Goal: Task Accomplishment & Management: Use online tool/utility

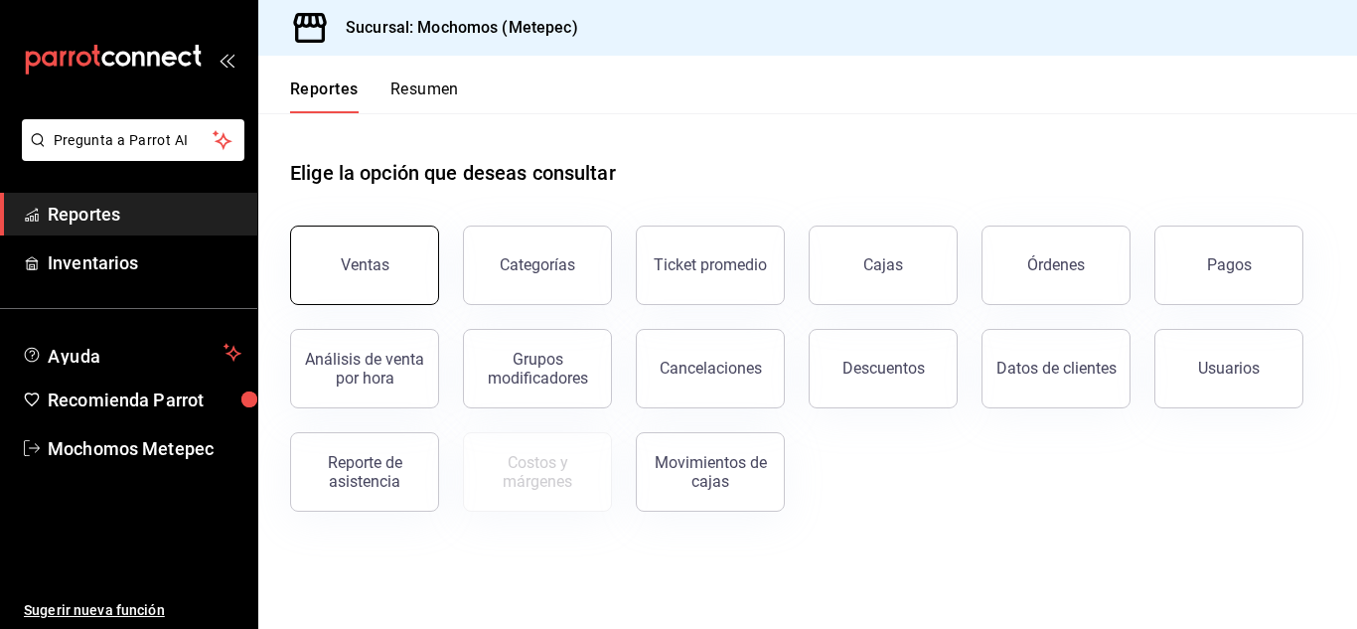
click at [339, 236] on button "Ventas" at bounding box center [364, 264] width 149 height 79
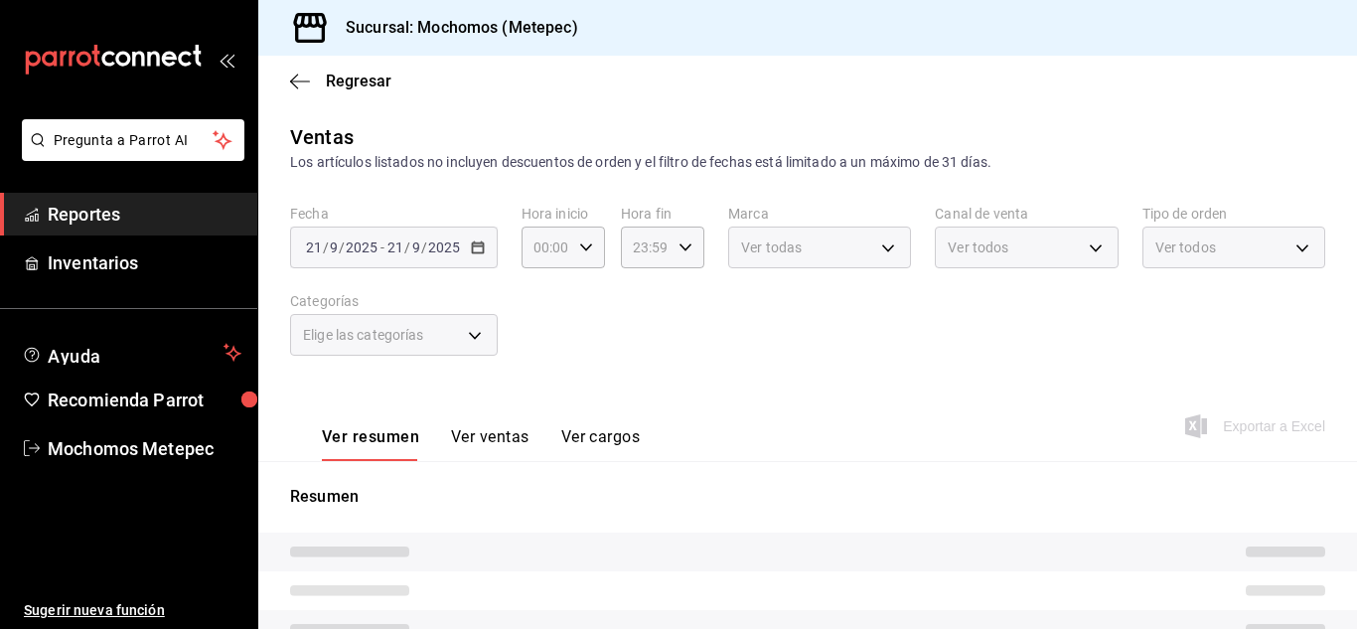
type input "05:00"
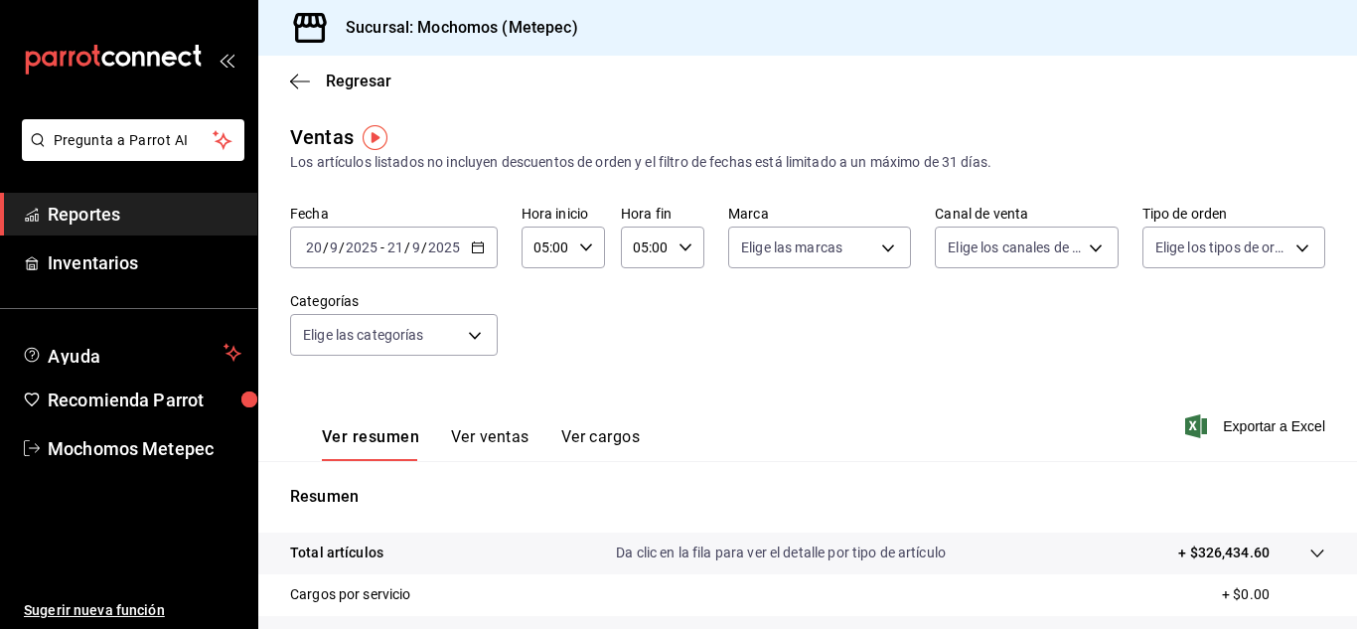
click at [478, 257] on div "[DATE] [DATE] - [DATE] [DATE]" at bounding box center [394, 247] width 208 height 42
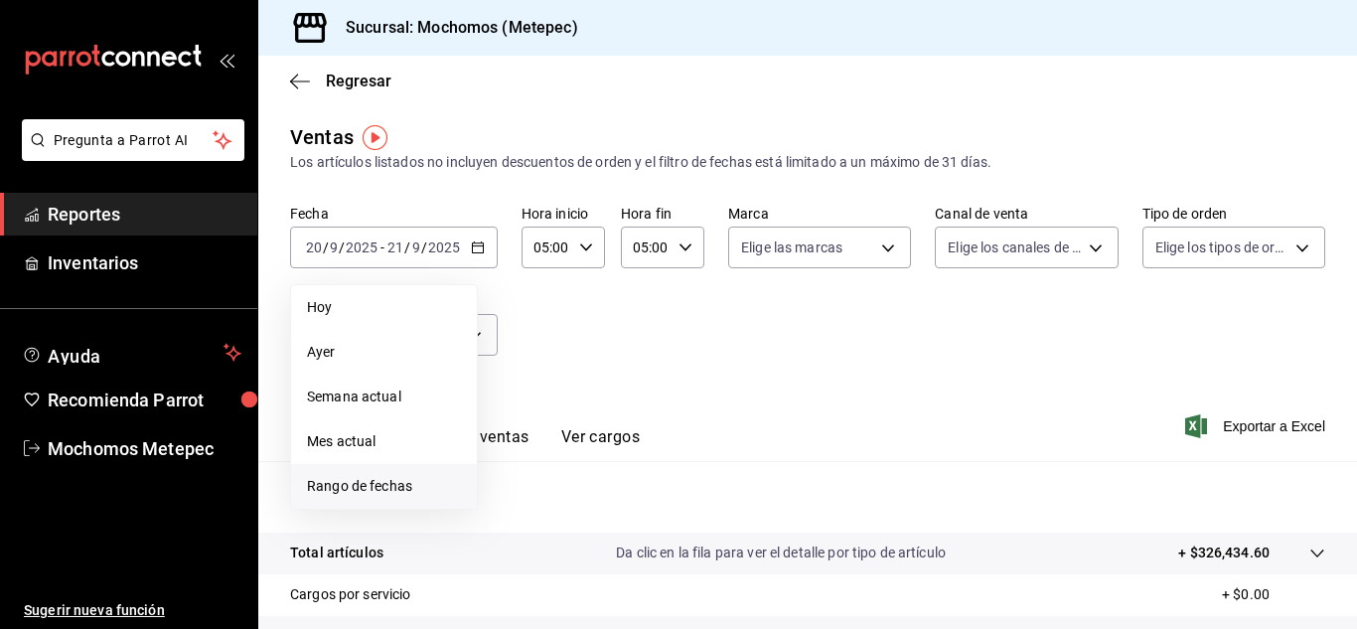
click at [384, 474] on li "Rango de fechas" at bounding box center [384, 486] width 186 height 45
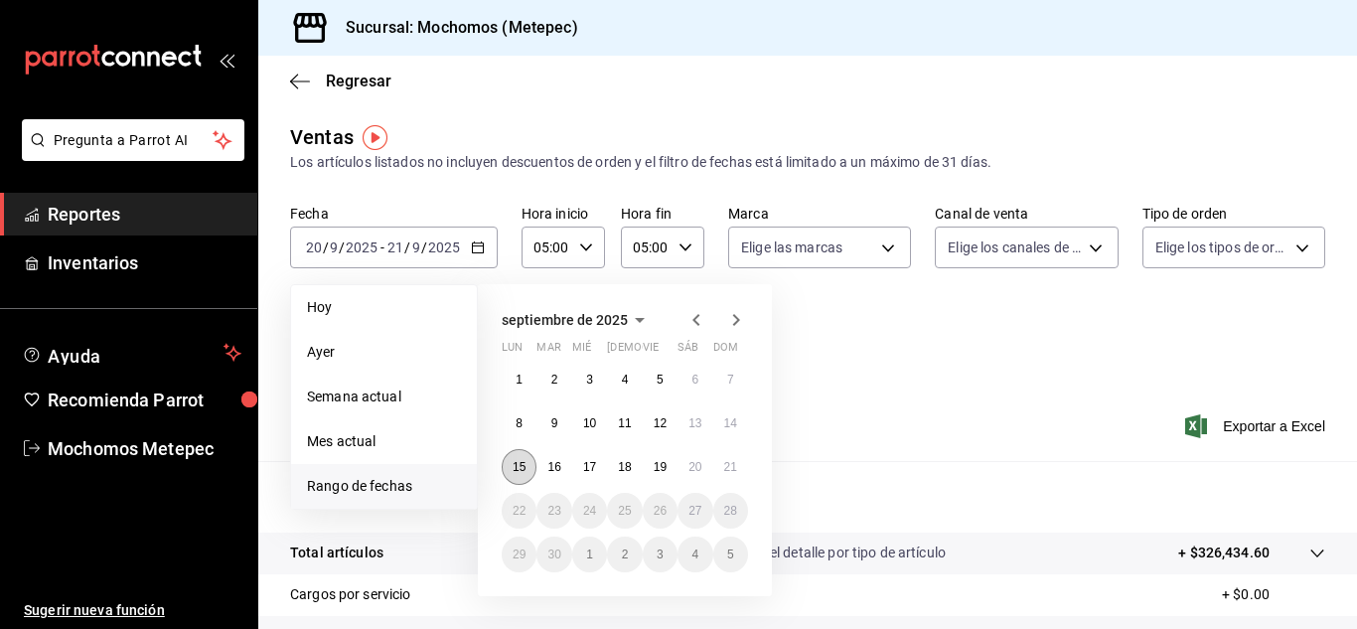
click at [523, 469] on abbr "15" at bounding box center [519, 467] width 13 height 14
click at [722, 469] on button "21" at bounding box center [730, 467] width 35 height 36
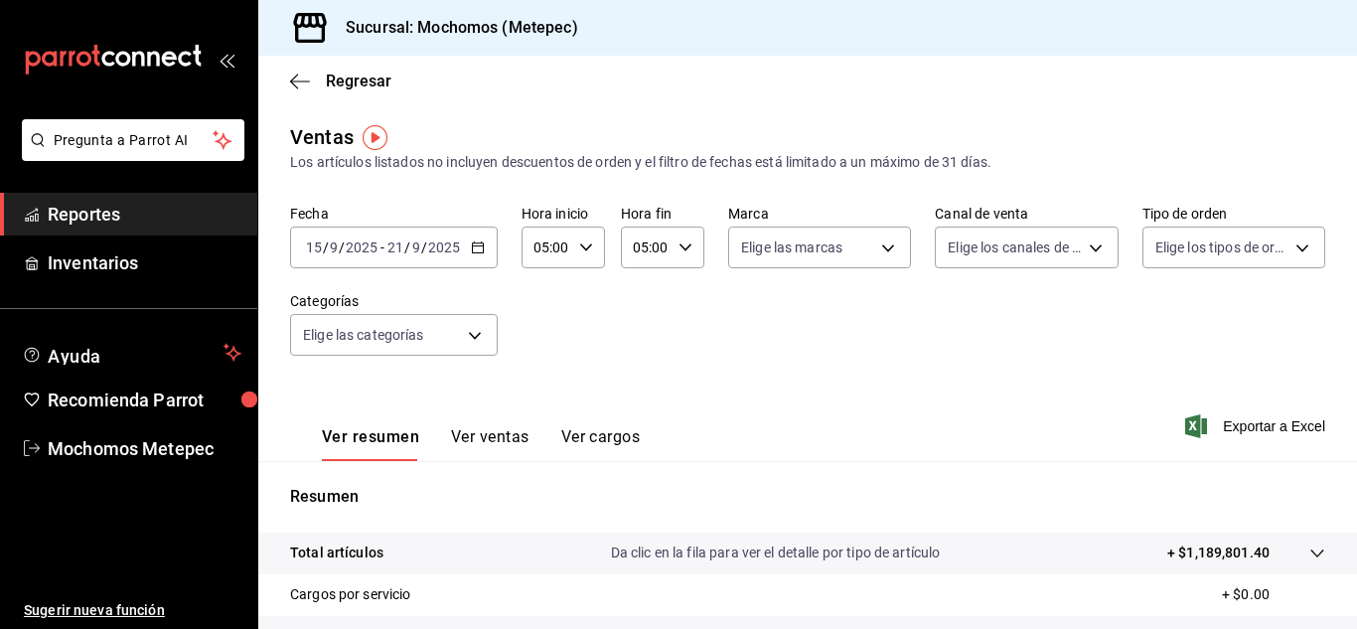
click at [579, 247] on icon "button" at bounding box center [586, 247] width 14 height 14
click at [680, 252] on div at bounding box center [678, 314] width 1357 height 629
click at [680, 252] on icon "button" at bounding box center [685, 247] width 14 height 14
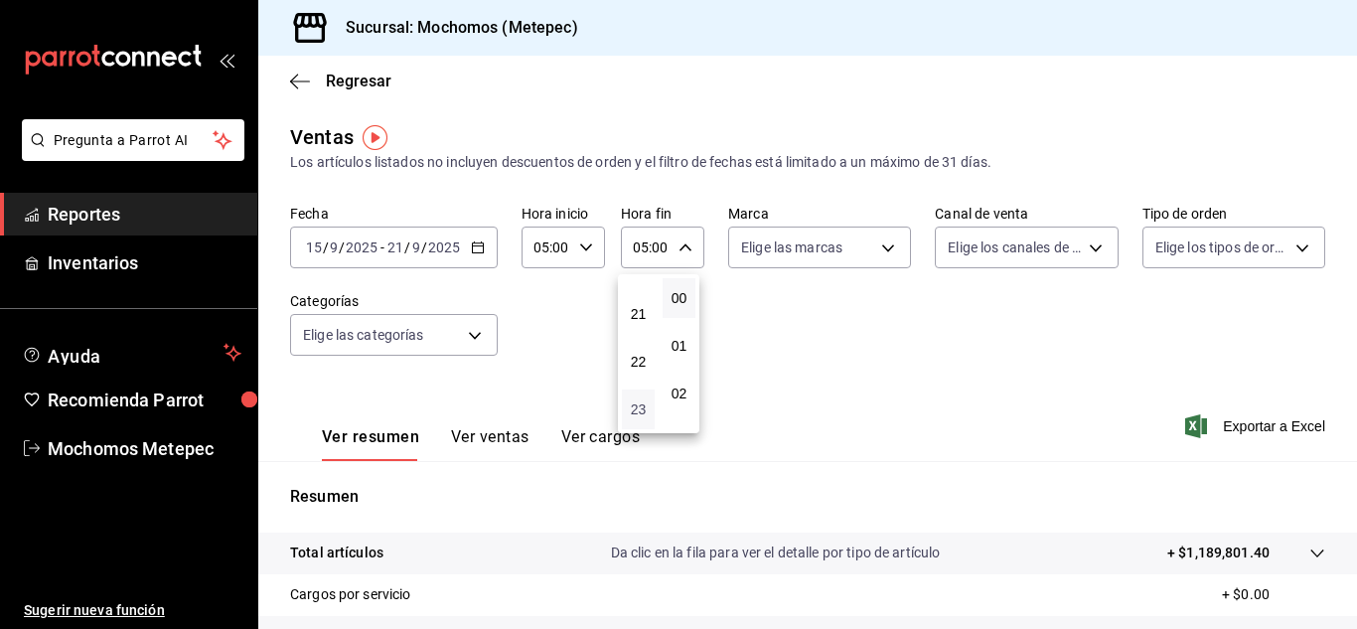
click at [637, 409] on span "23" at bounding box center [638, 409] width 9 height 16
click at [682, 386] on span "12" at bounding box center [678, 393] width 9 height 16
type input "23:12"
click at [682, 386] on span "12" at bounding box center [678, 393] width 9 height 16
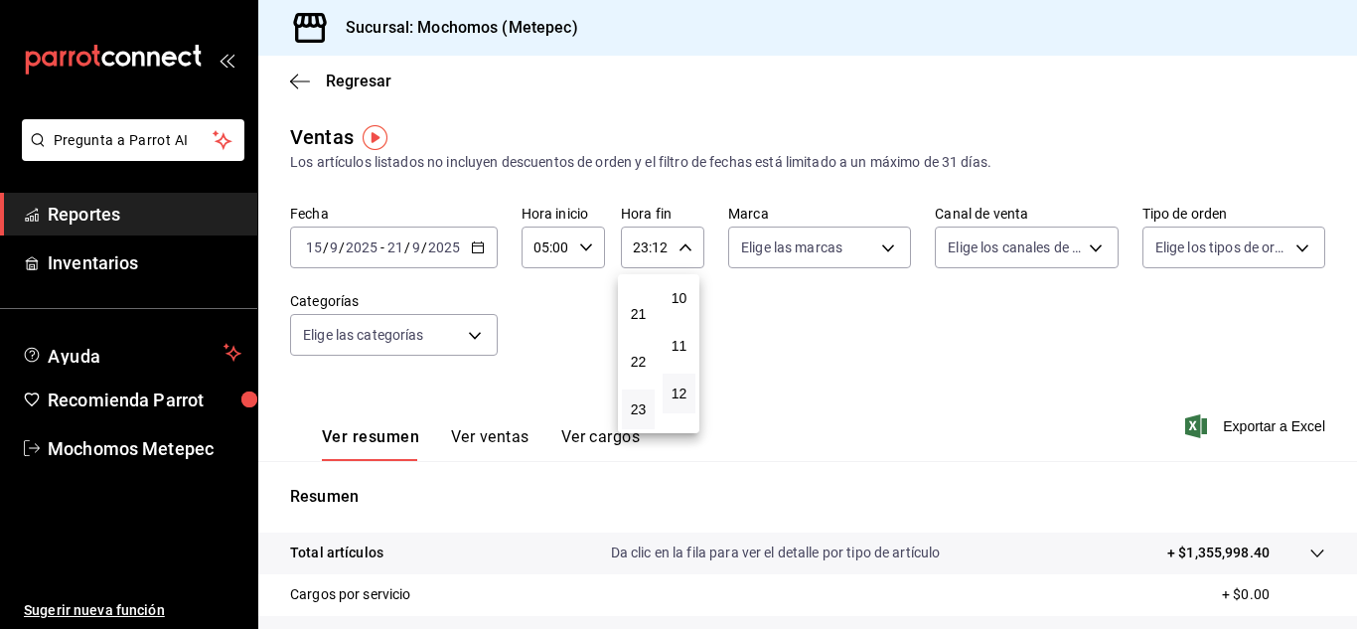
click at [820, 366] on div at bounding box center [678, 314] width 1357 height 629
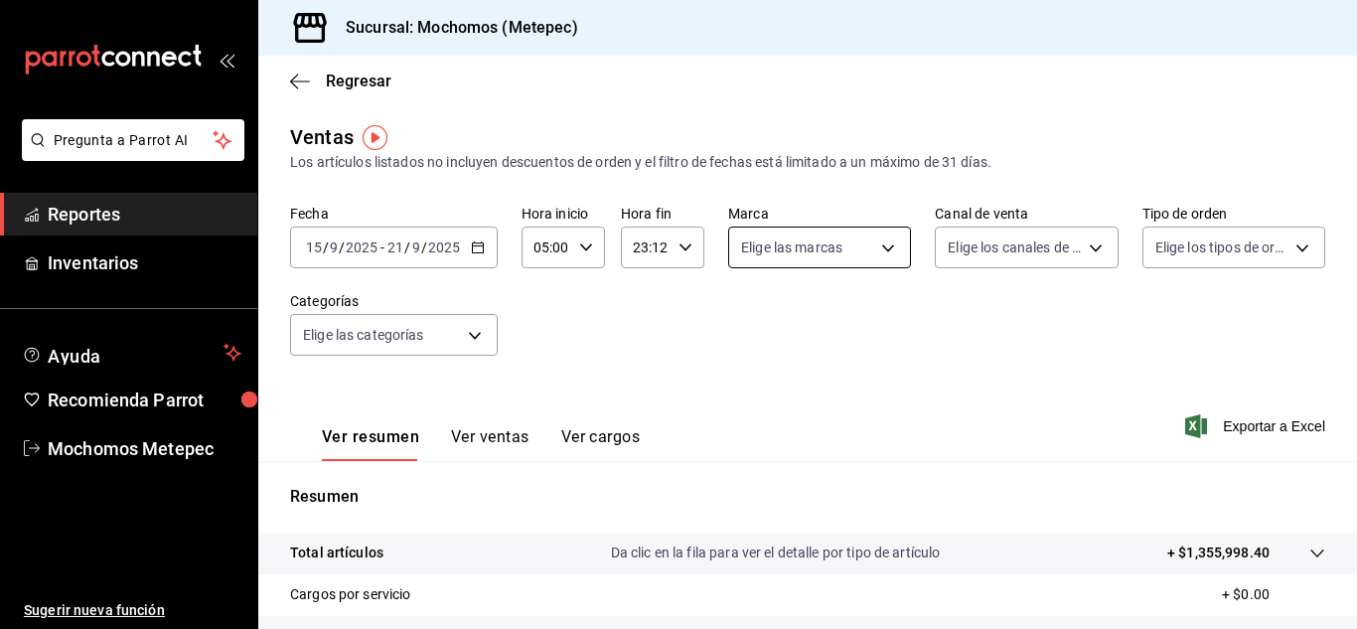
click at [864, 250] on body "Pregunta a Parrot AI Reportes Inventarios Ayuda Recomienda Parrot Mochomos Mete…" at bounding box center [678, 314] width 1357 height 629
click at [741, 327] on input "checkbox" at bounding box center [745, 325] width 18 height 18
checkbox input "true"
type input "2365f74e-aa6b-4392-bdf2-72765591bddf"
checkbox input "true"
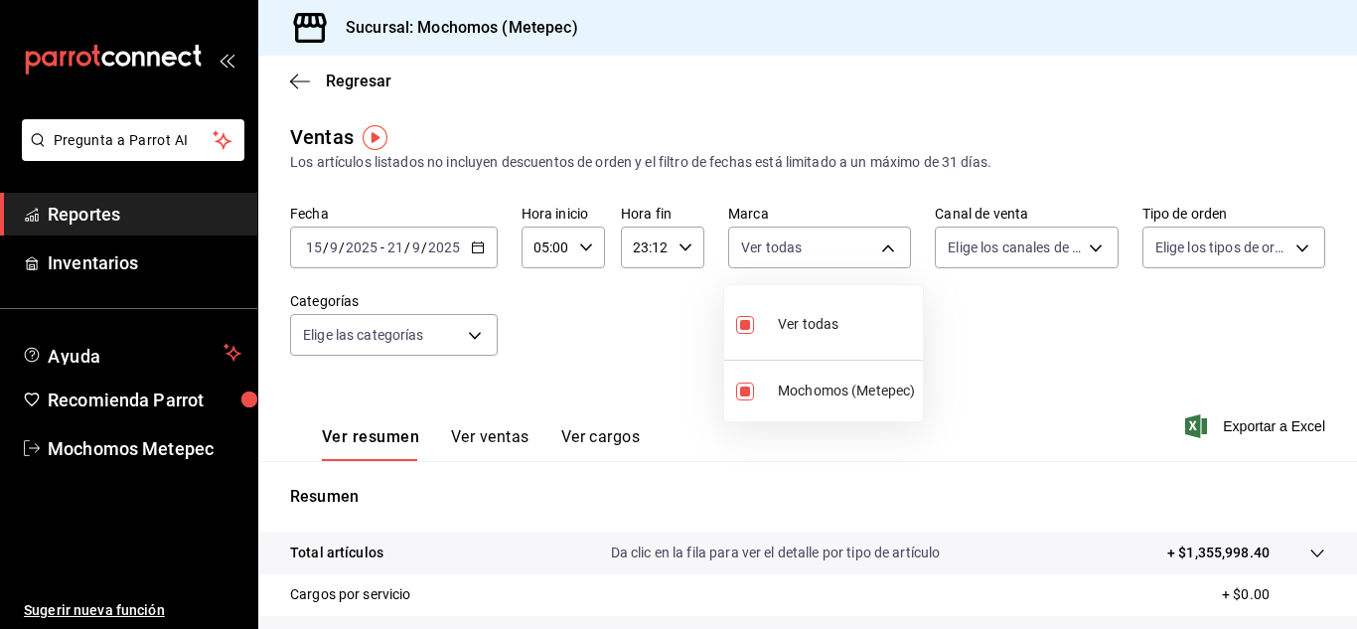
click at [1042, 236] on div at bounding box center [678, 314] width 1357 height 629
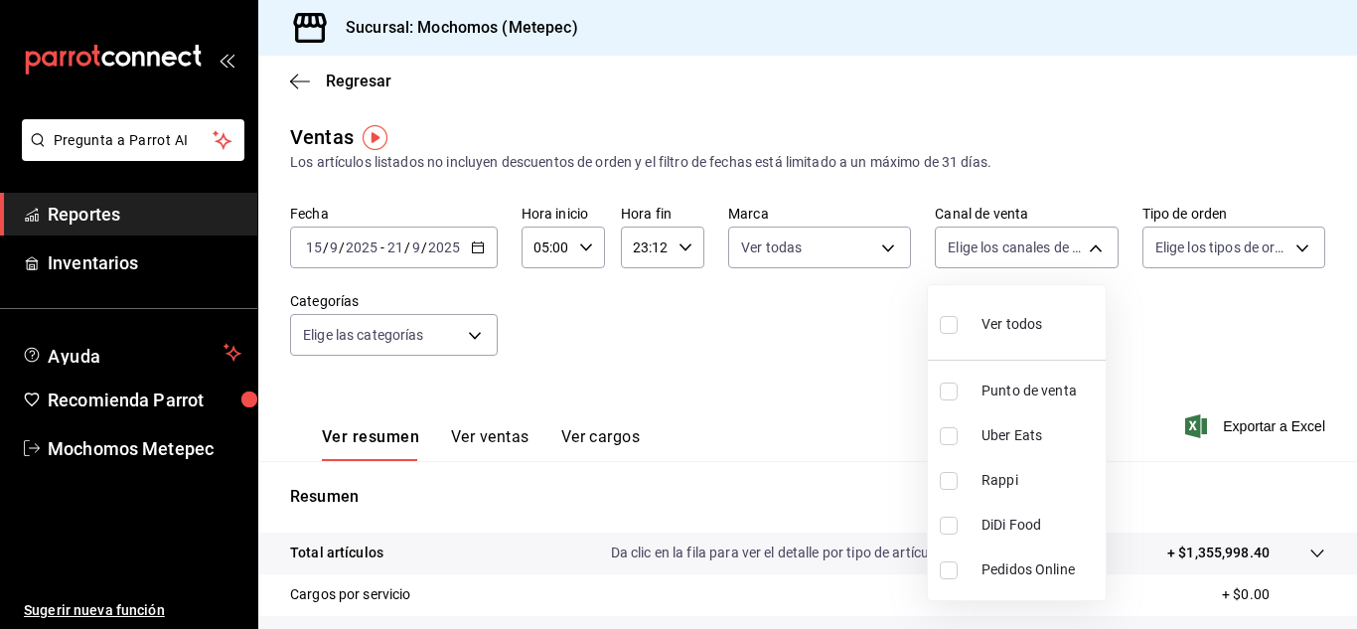
click at [1042, 236] on body "Pregunta a Parrot AI Reportes Inventarios Ayuda Recomienda Parrot Mochomos Mete…" at bounding box center [678, 314] width 1357 height 629
click at [952, 325] on input "checkbox" at bounding box center [949, 325] width 18 height 18
checkbox input "true"
type input "PARROT,UBER_EATS,RAPPI,DIDI_FOOD,ONLINE"
checkbox input "true"
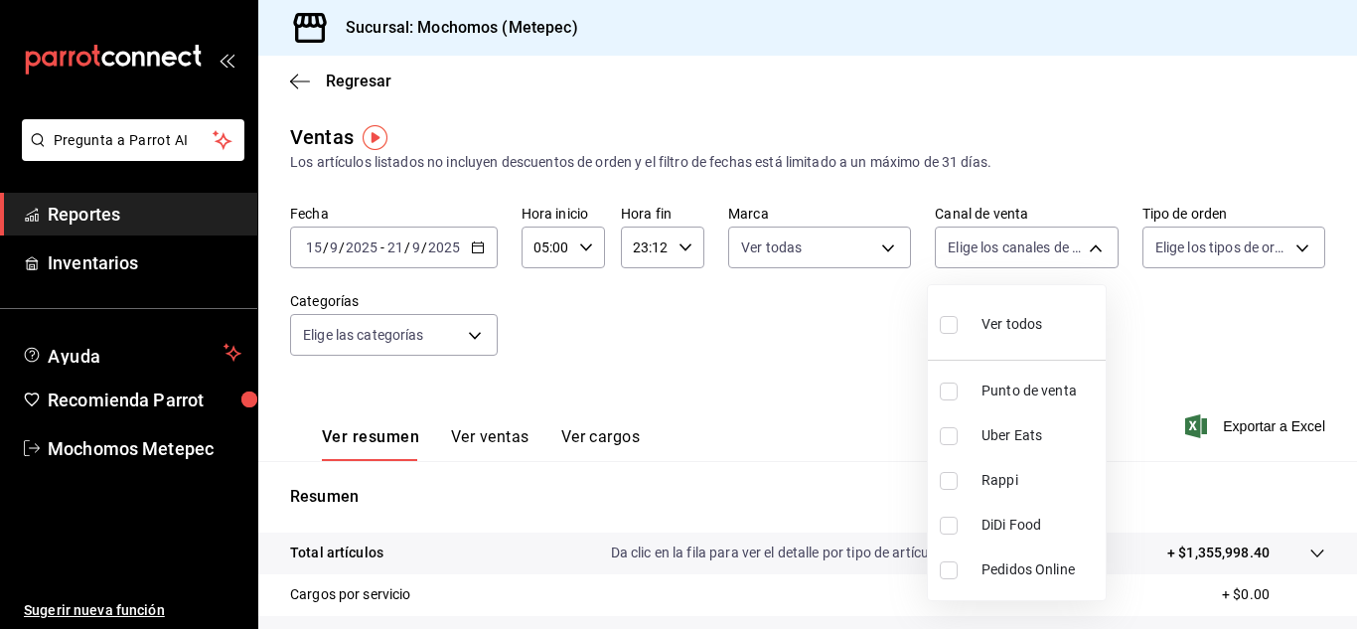
checkbox input "true"
click at [1272, 306] on div at bounding box center [678, 314] width 1357 height 629
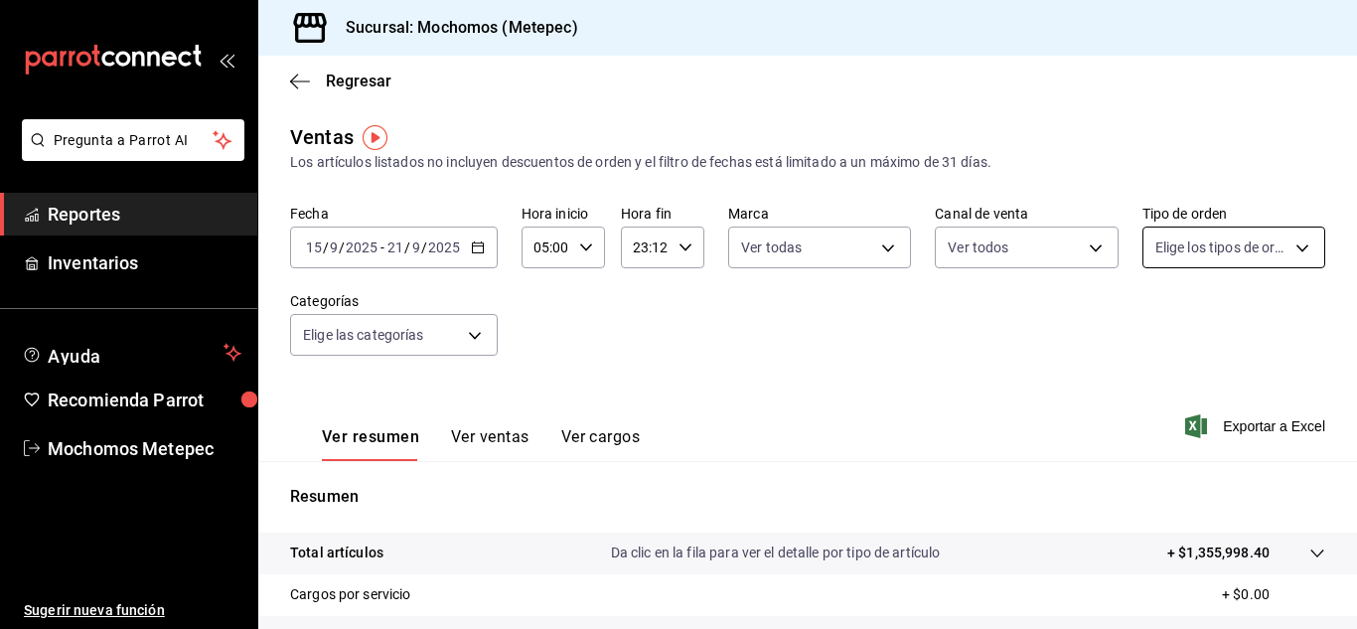
click at [1295, 250] on body "Pregunta a Parrot AI Reportes Inventarios Ayuda Recomienda Parrot Mochomos Mete…" at bounding box center [678, 314] width 1357 height 629
click at [1148, 330] on input "checkbox" at bounding box center [1152, 325] width 18 height 18
checkbox input "true"
type input "3a236ed8-2e24-47ca-8e59-ead494492482,da8509e8-5fca-4f62-958e-973104937870,EXTER…"
checkbox input "true"
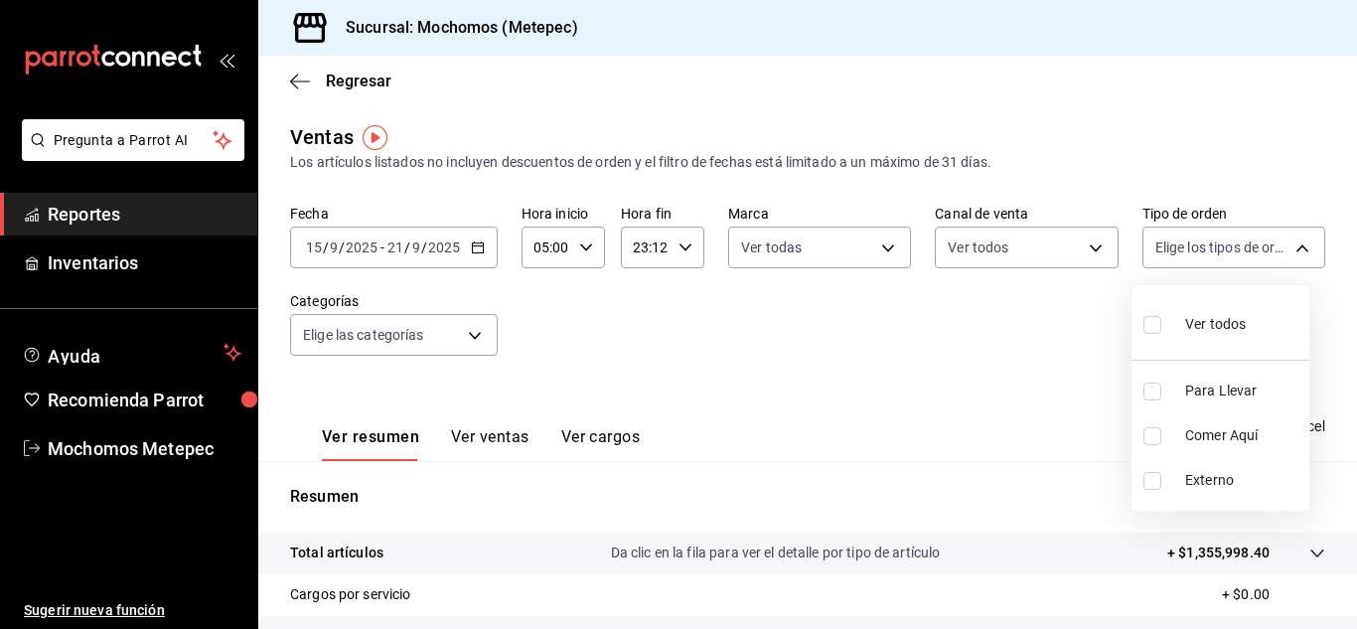
checkbox input "true"
click at [845, 376] on div at bounding box center [678, 314] width 1357 height 629
click at [478, 341] on body "Pregunta a Parrot AI Reportes Inventarios Ayuda Recomienda Parrot Mochomos Mete…" at bounding box center [678, 314] width 1357 height 629
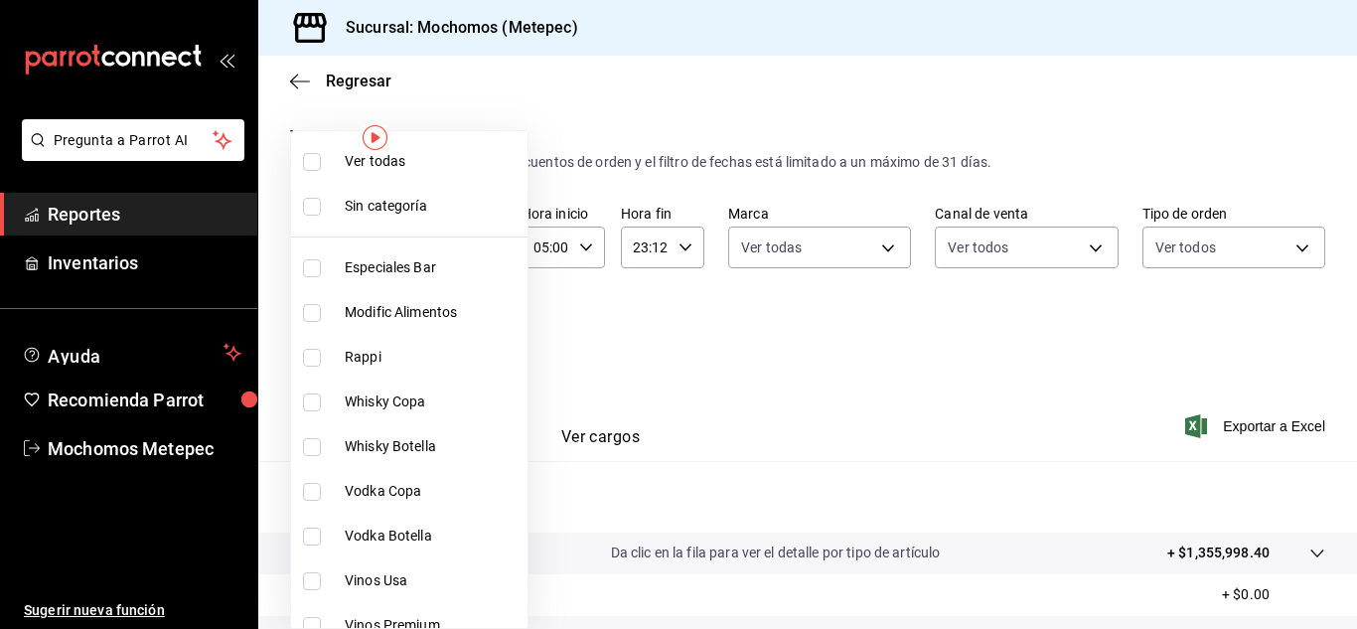
click at [309, 167] on input "checkbox" at bounding box center [312, 162] width 18 height 18
checkbox input "true"
type input "c9cbc288-c827-488d-81f5-370afefb1912,46081463-7037-4dd2-a9ab-e56ff6a8fa7c,bf958…"
checkbox input "true"
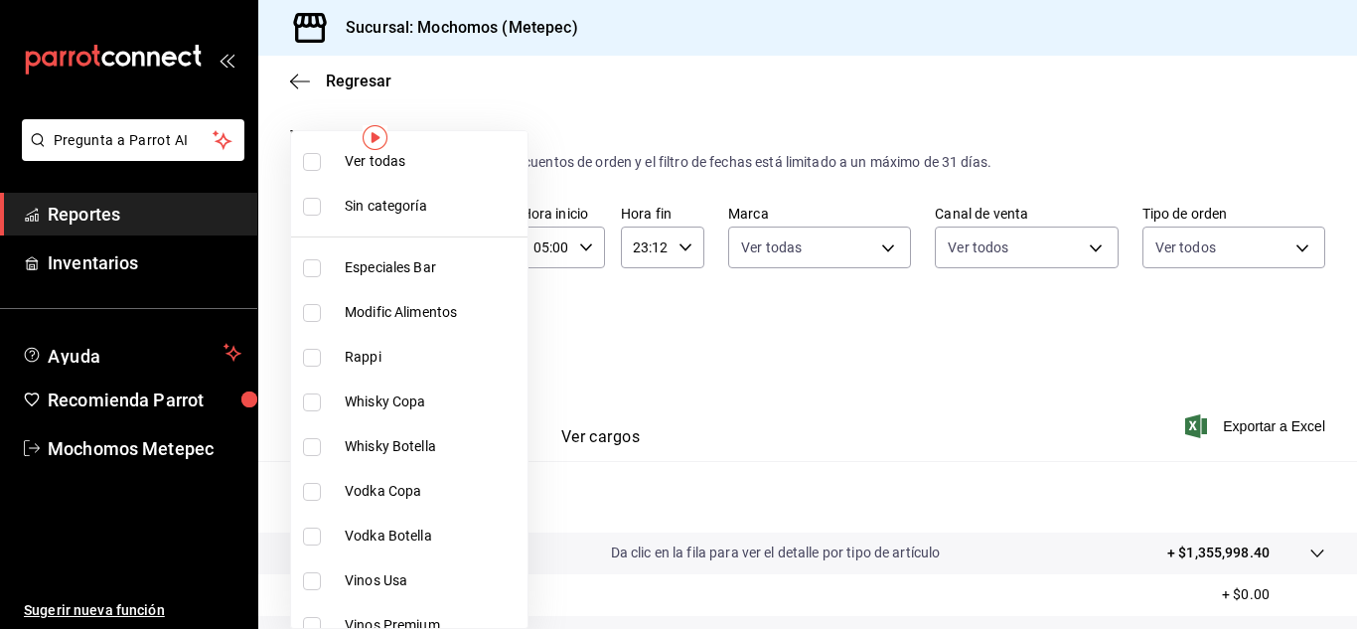
checkbox input "true"
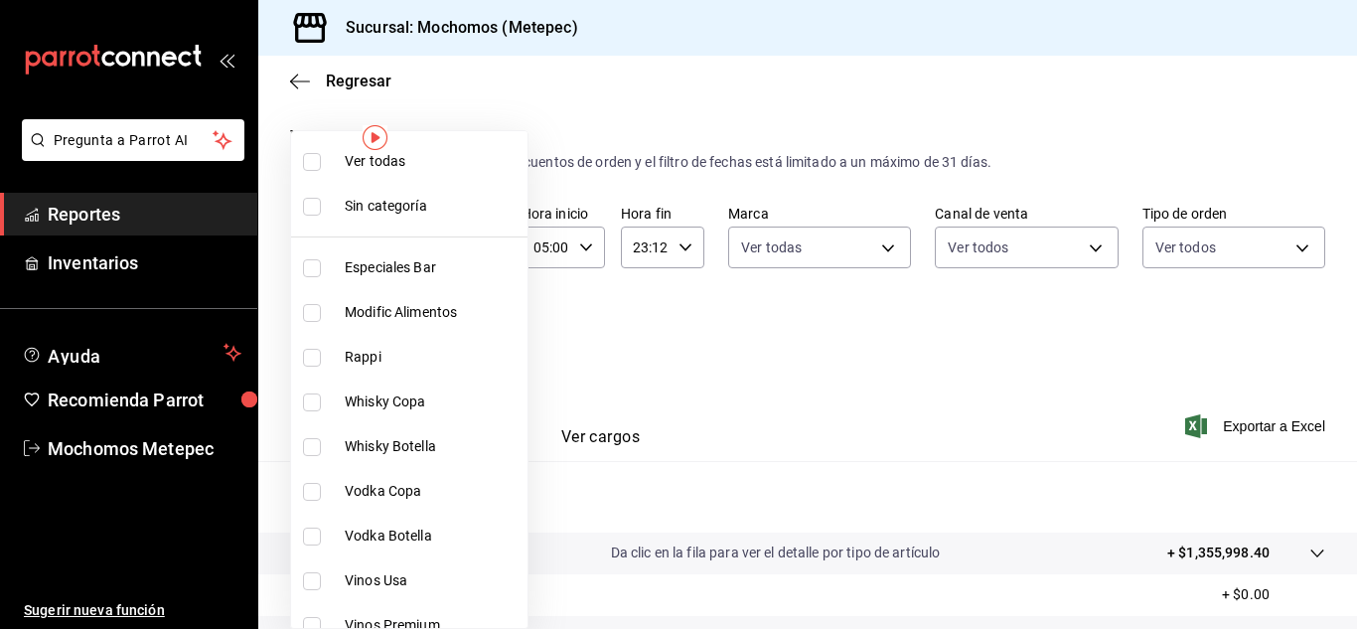
checkbox input "true"
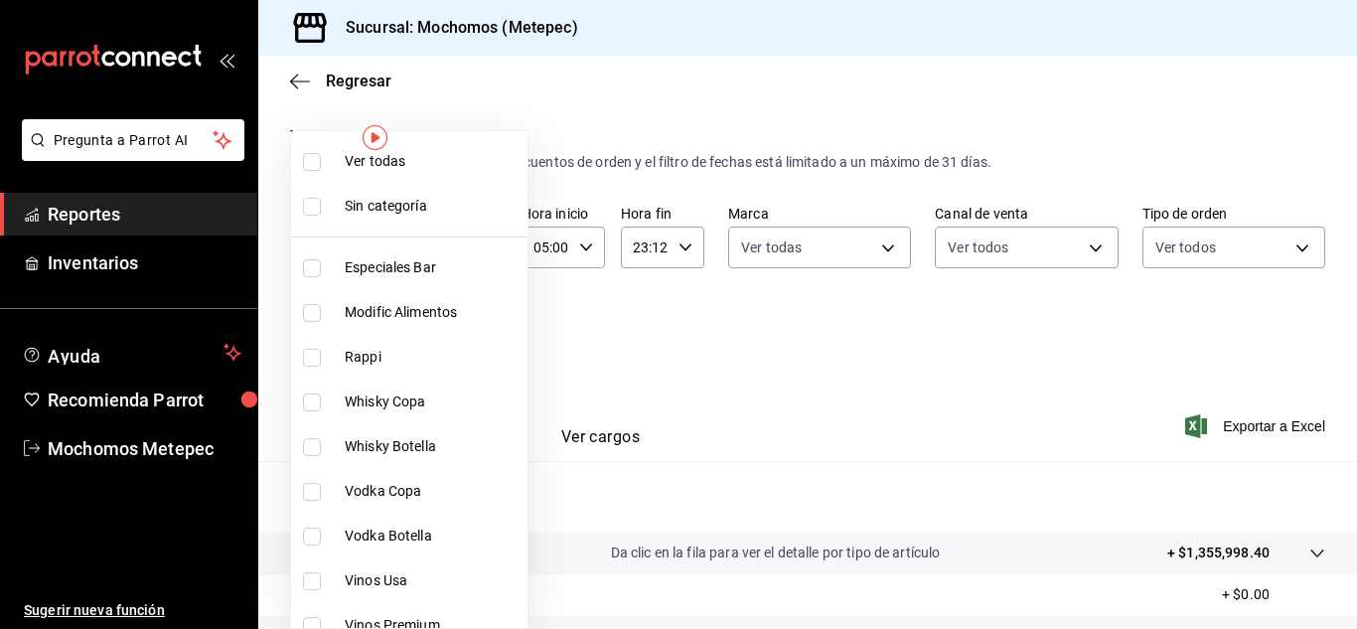
checkbox input "true"
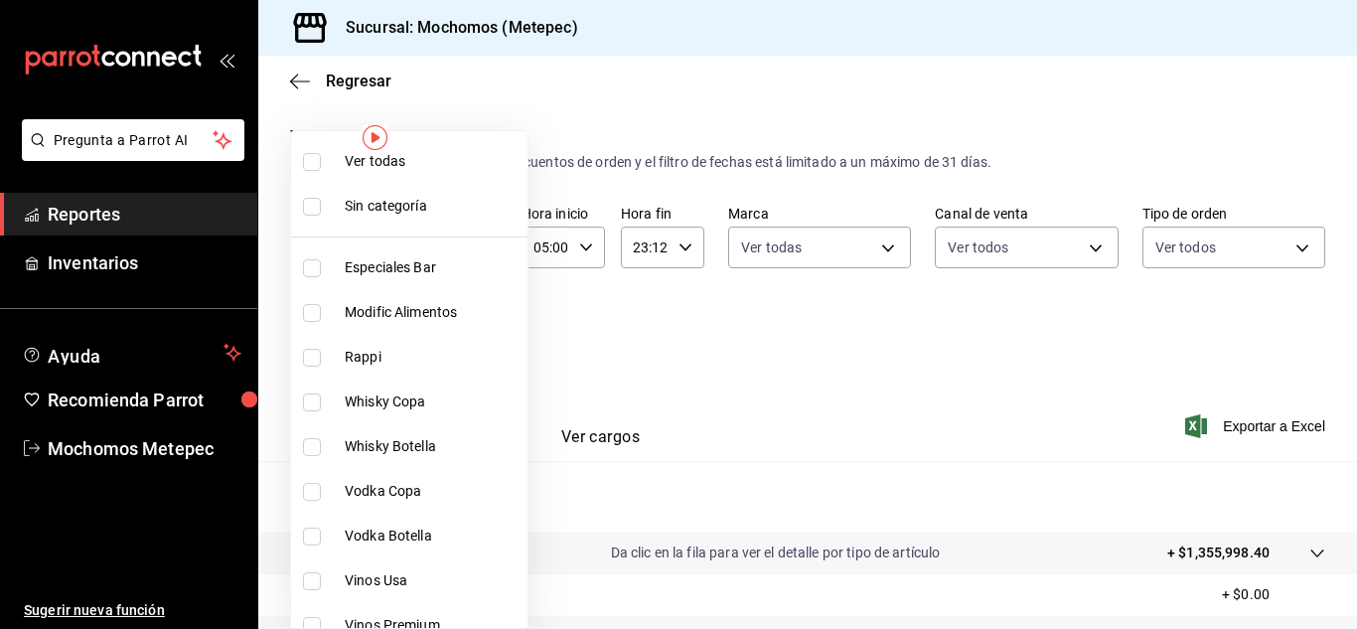
checkbox input "true"
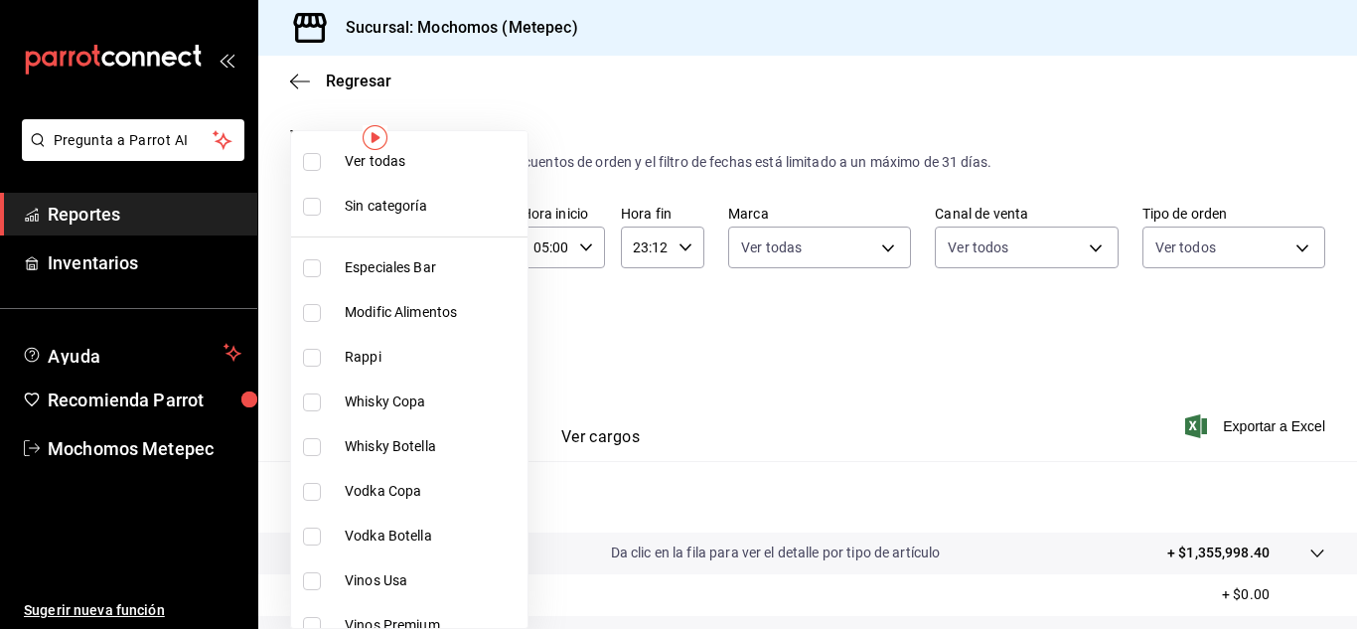
checkbox input "true"
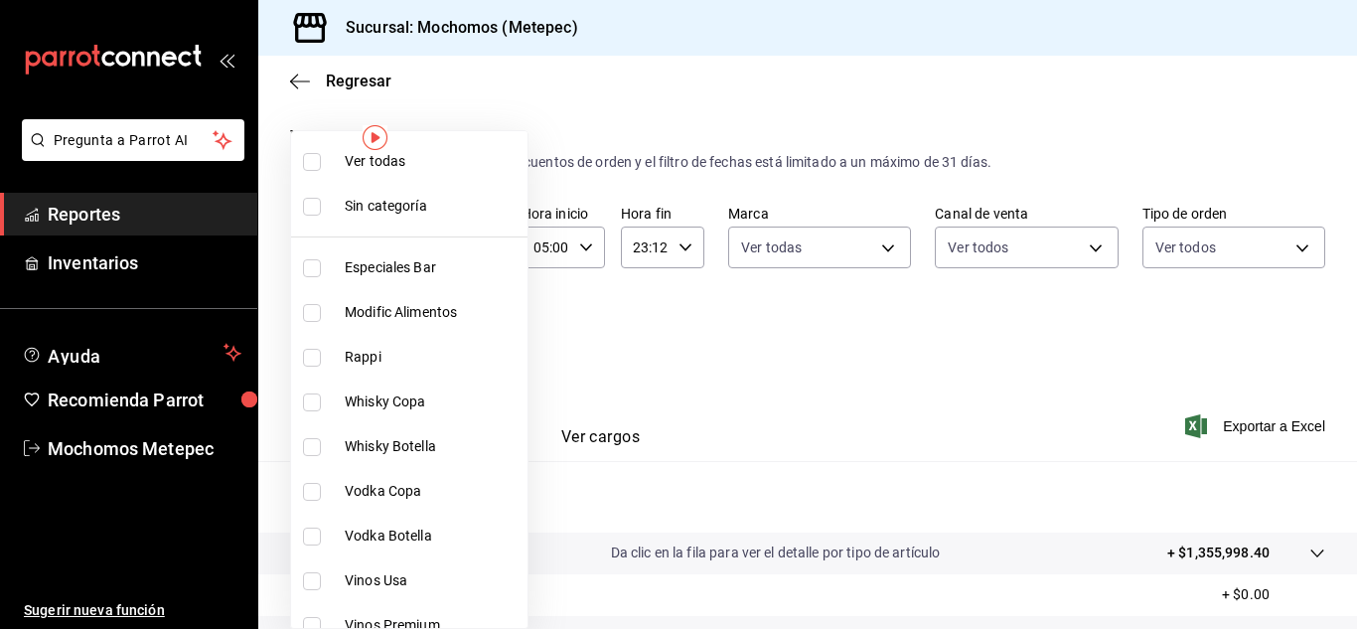
checkbox input "true"
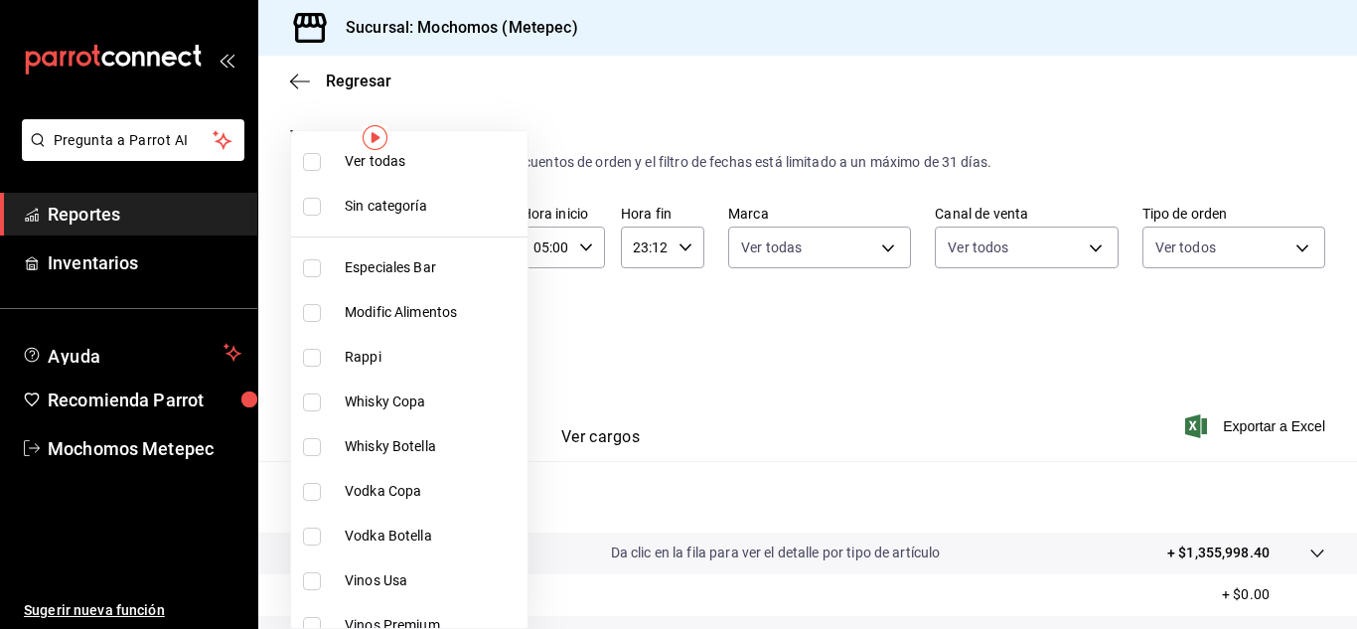
checkbox input "true"
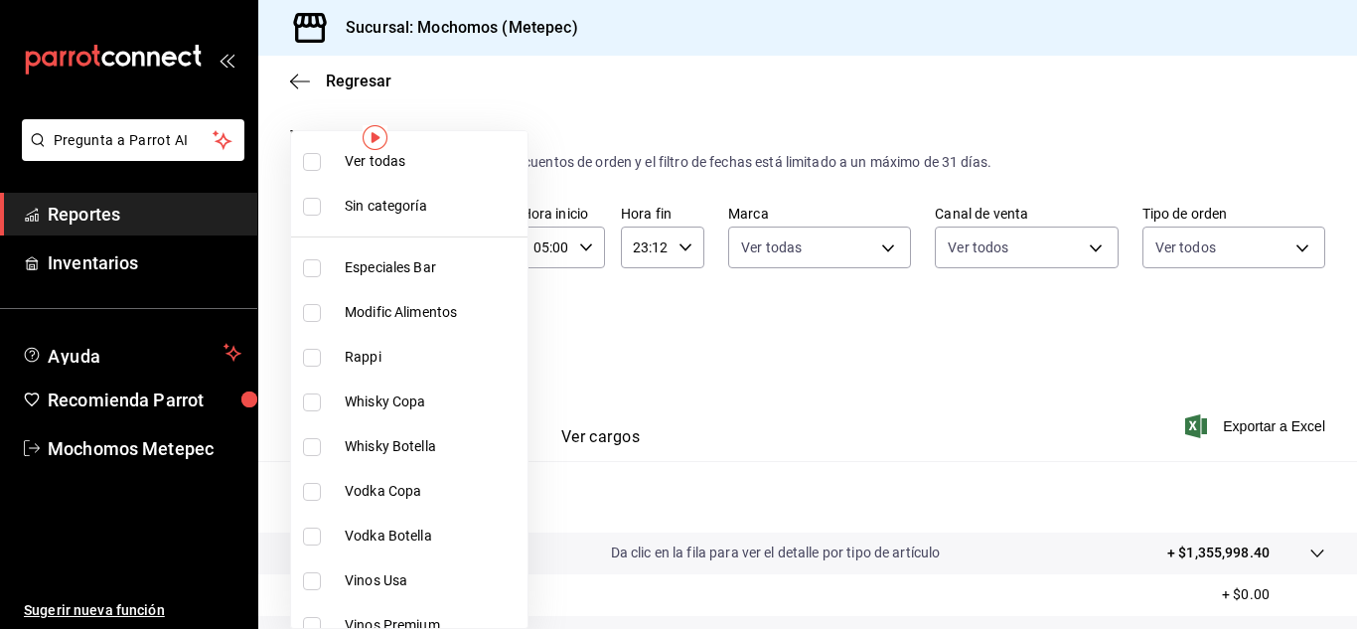
checkbox input "true"
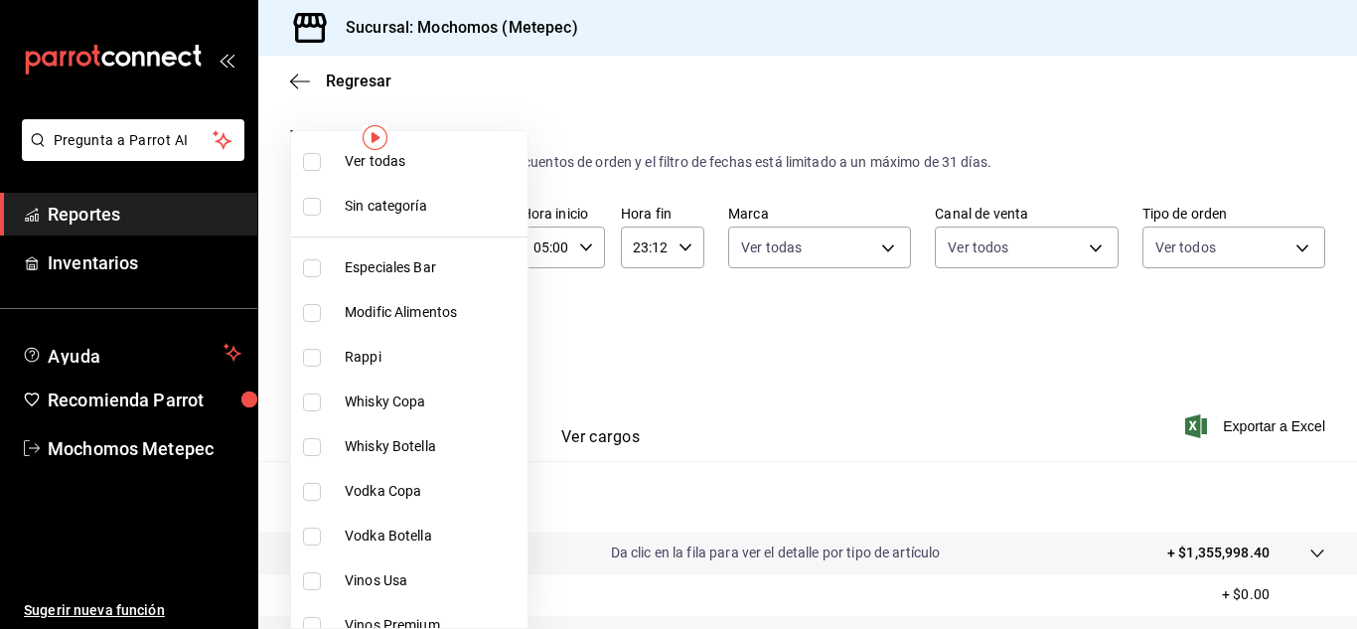
checkbox input "true"
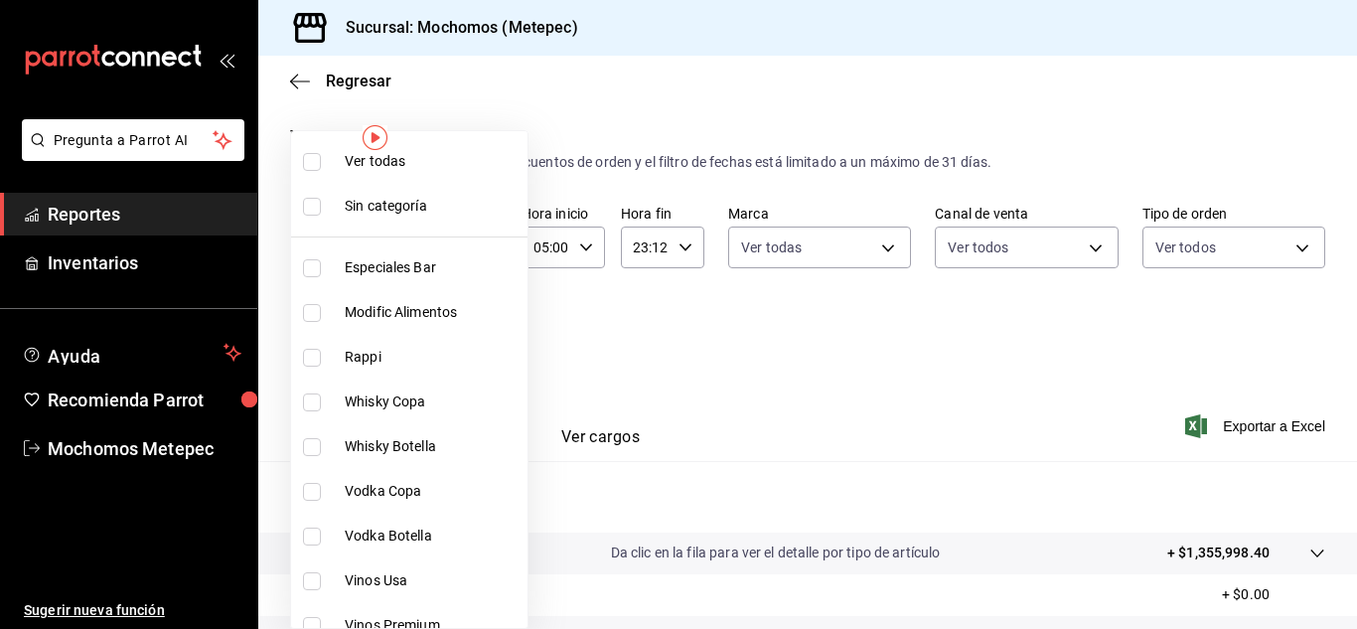
checkbox input "true"
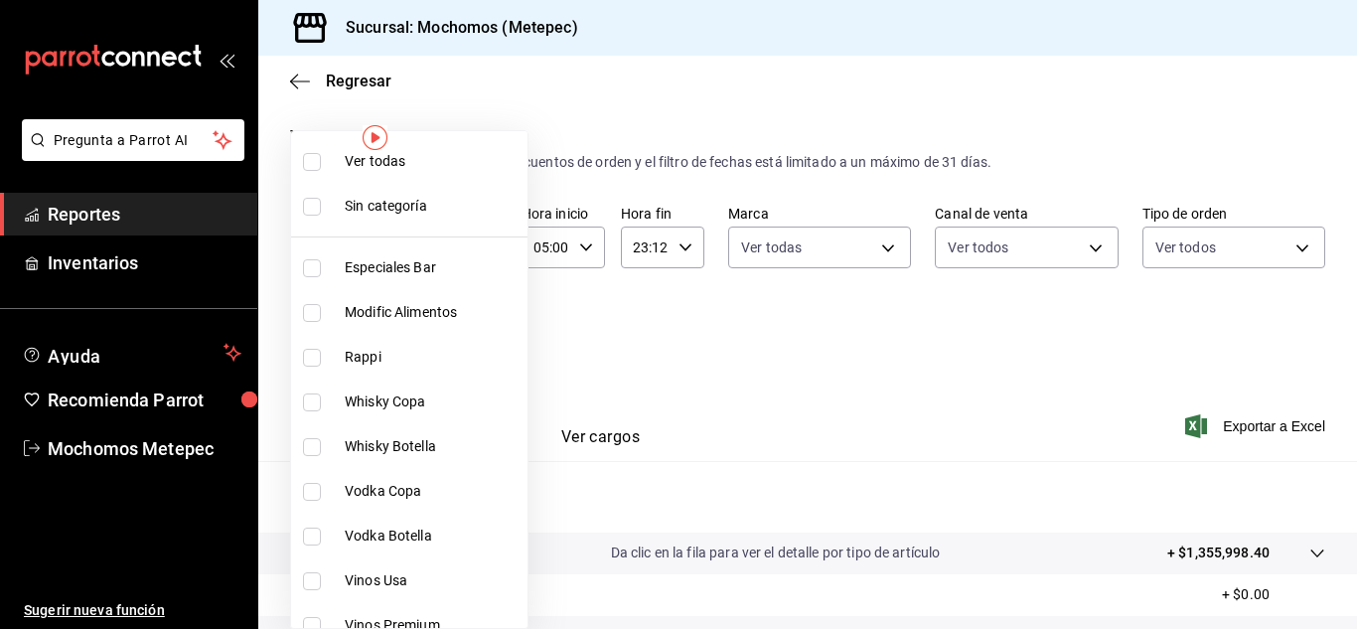
checkbox input "true"
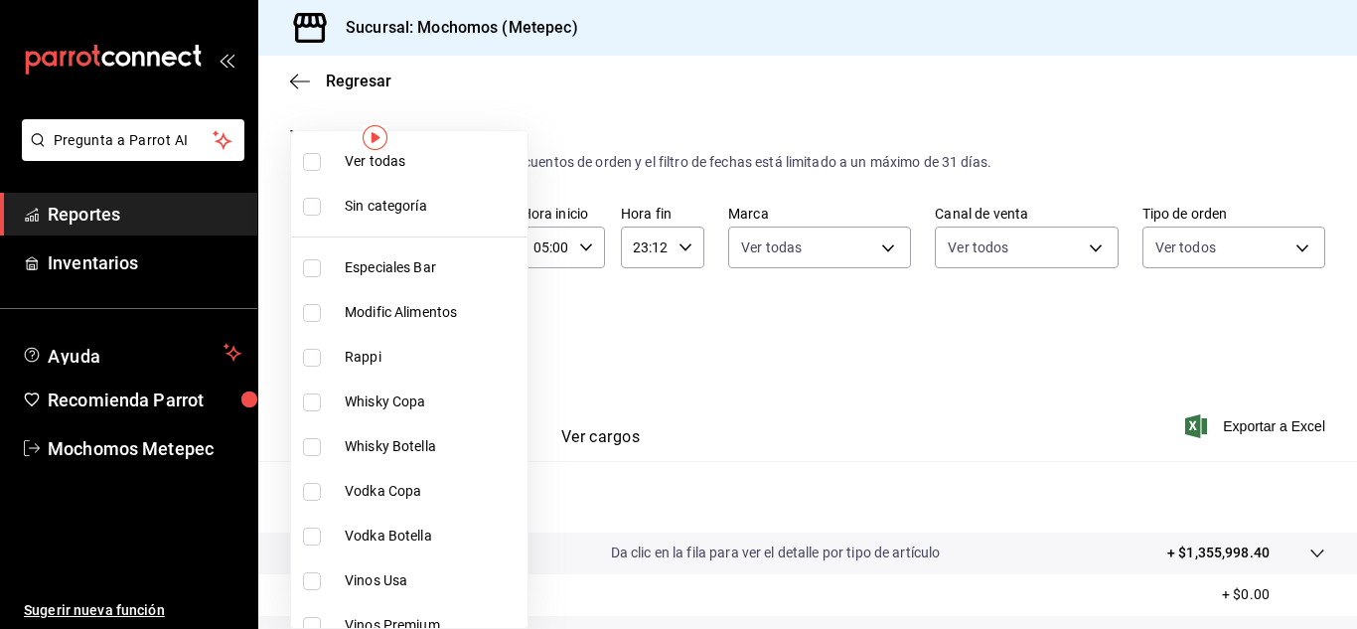
checkbox input "true"
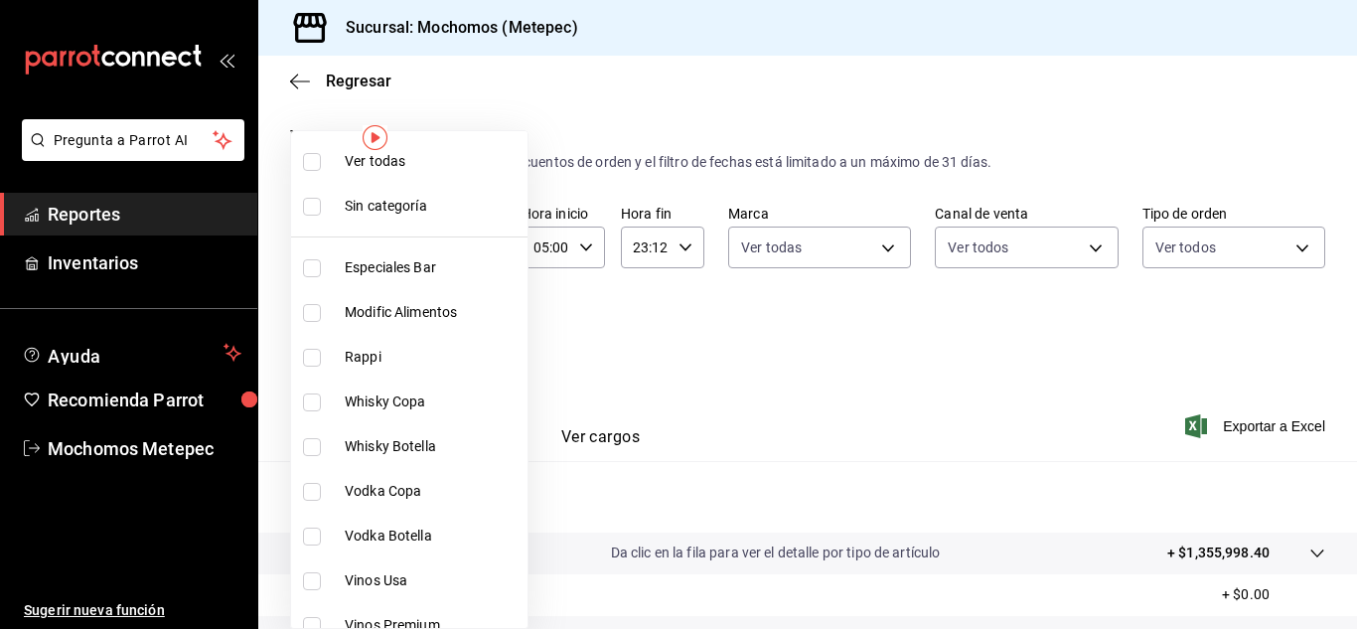
checkbox input "true"
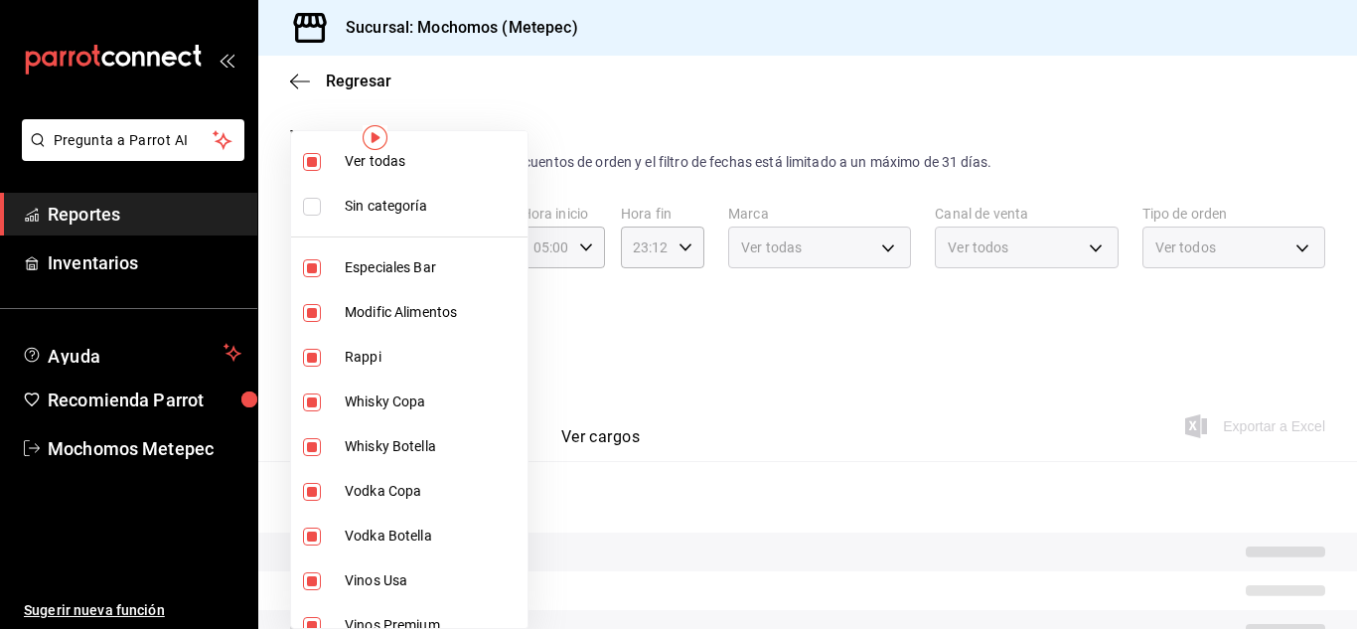
click at [657, 366] on div at bounding box center [678, 314] width 1357 height 629
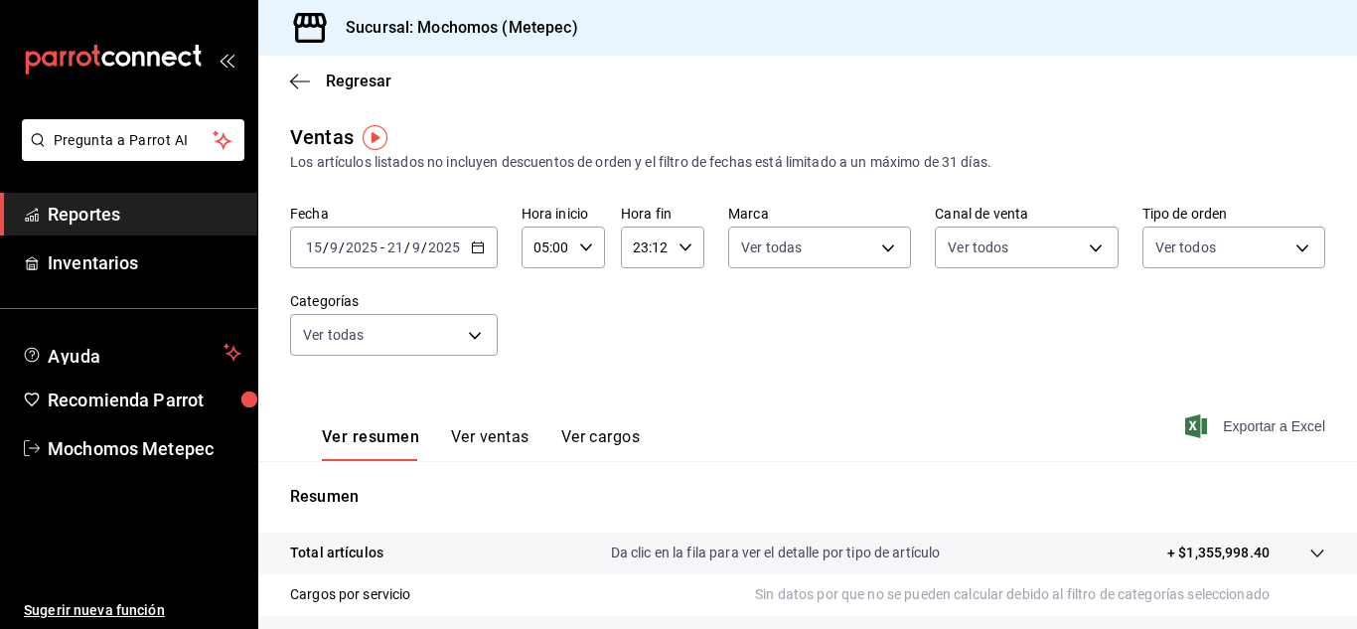
click at [1237, 424] on span "Exportar a Excel" at bounding box center [1257, 426] width 136 height 24
